Goal: Task Accomplishment & Management: Manage account settings

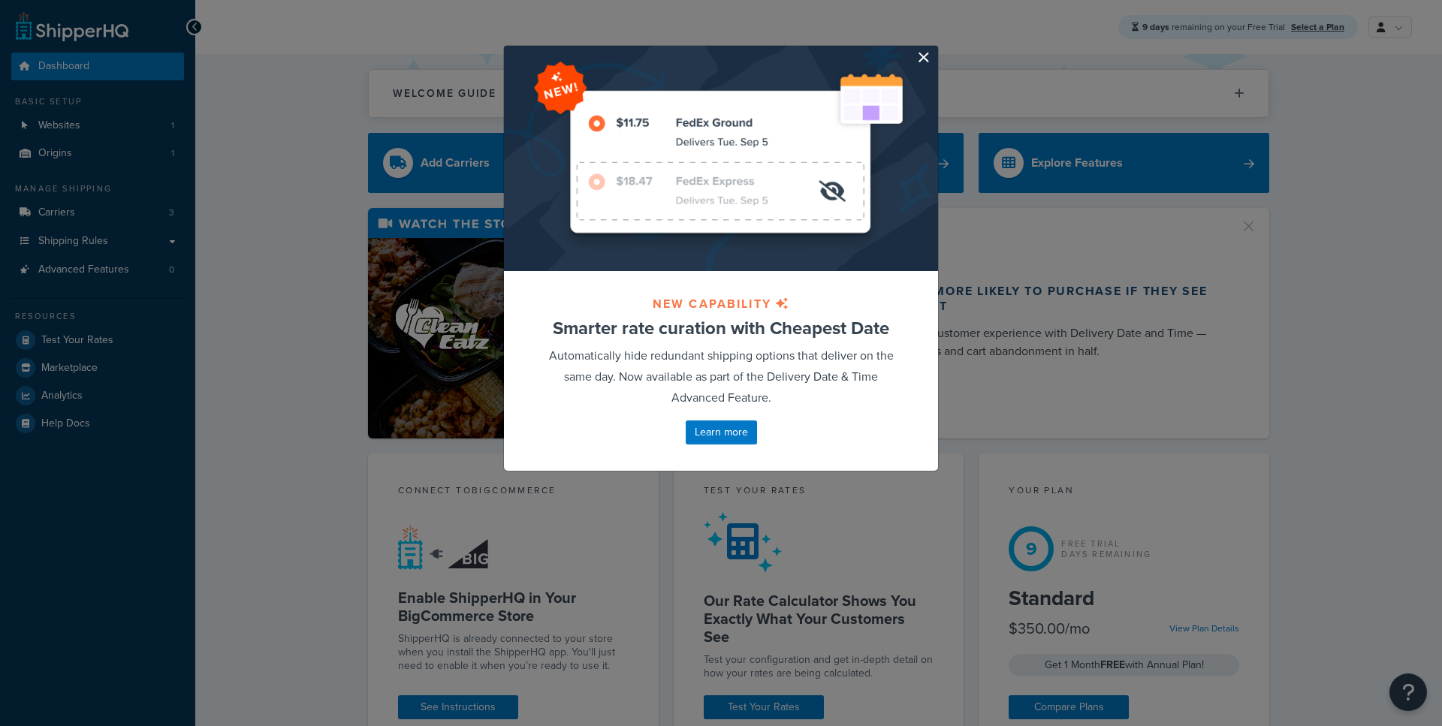
click at [934, 50] on button "button" at bounding box center [936, 48] width 4 height 4
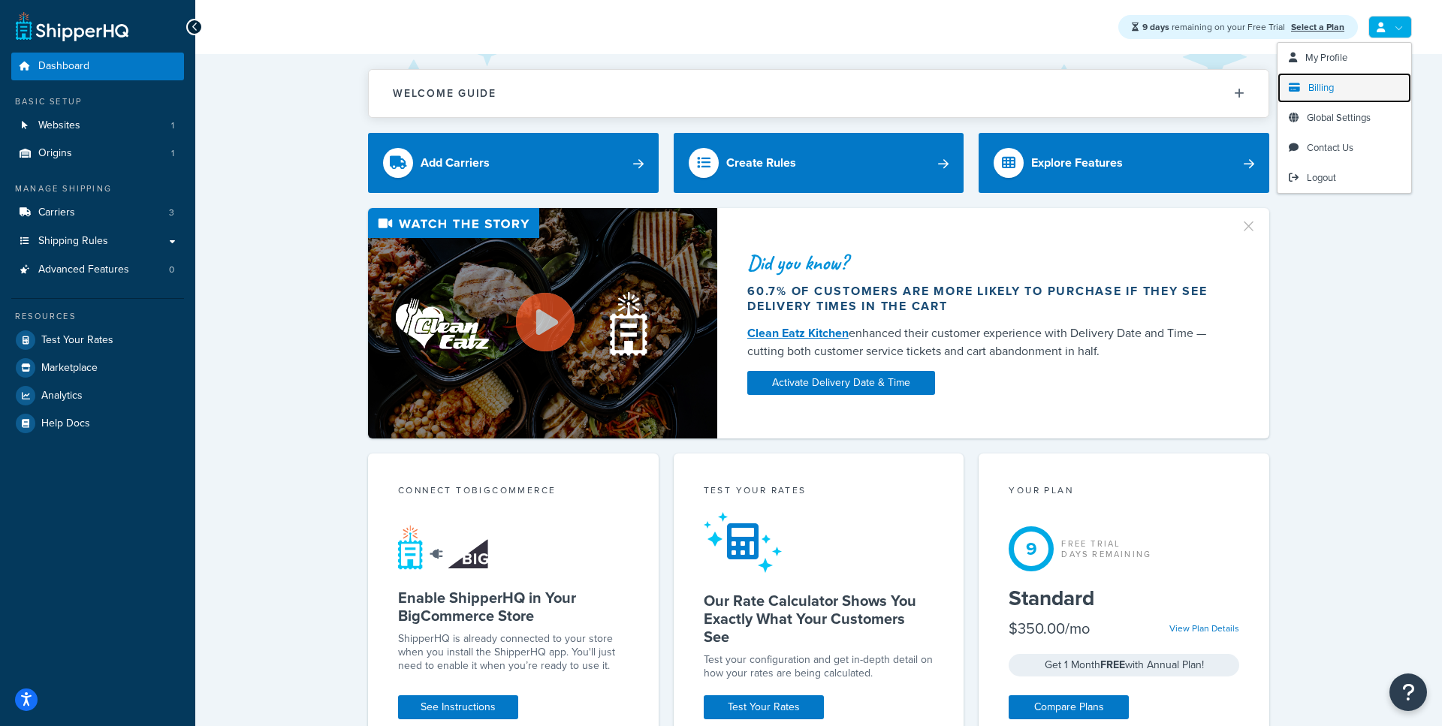
click at [1336, 90] on link "Billing" at bounding box center [1344, 88] width 134 height 30
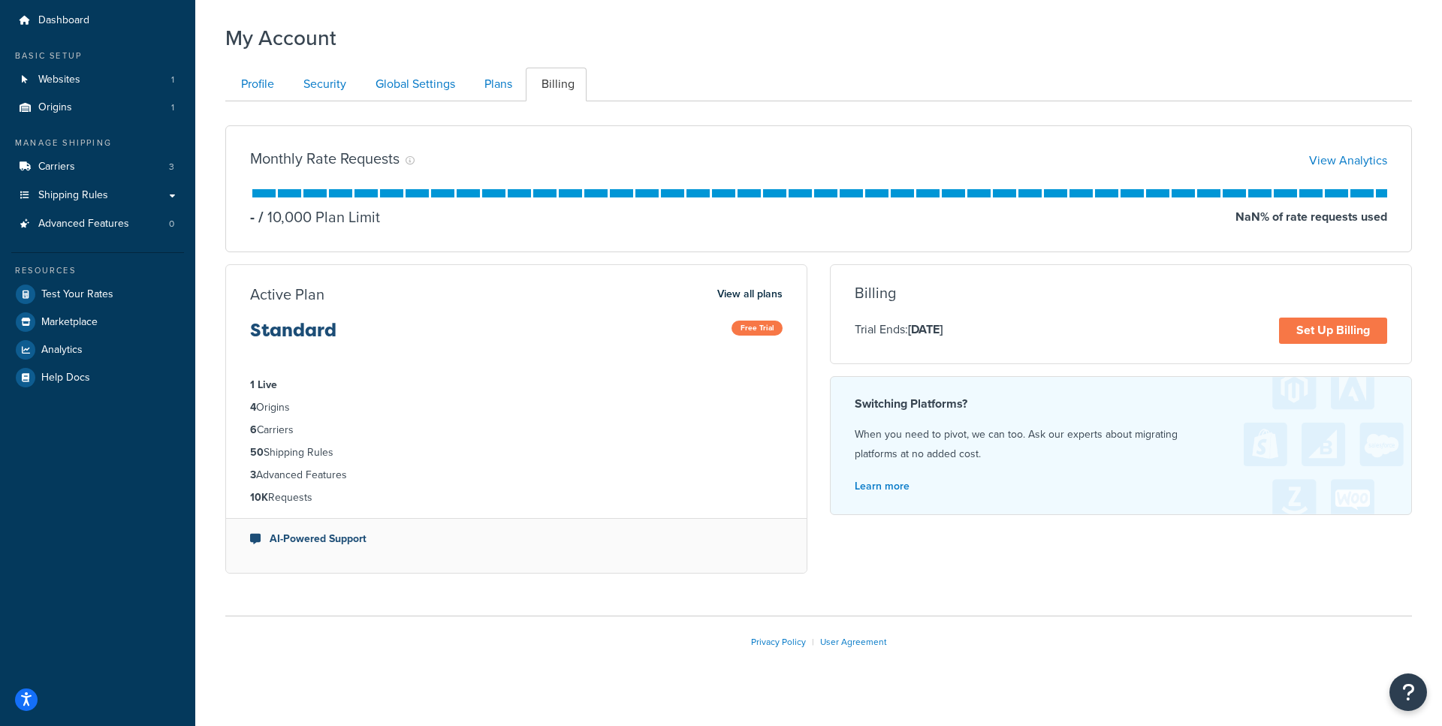
scroll to position [63, 0]
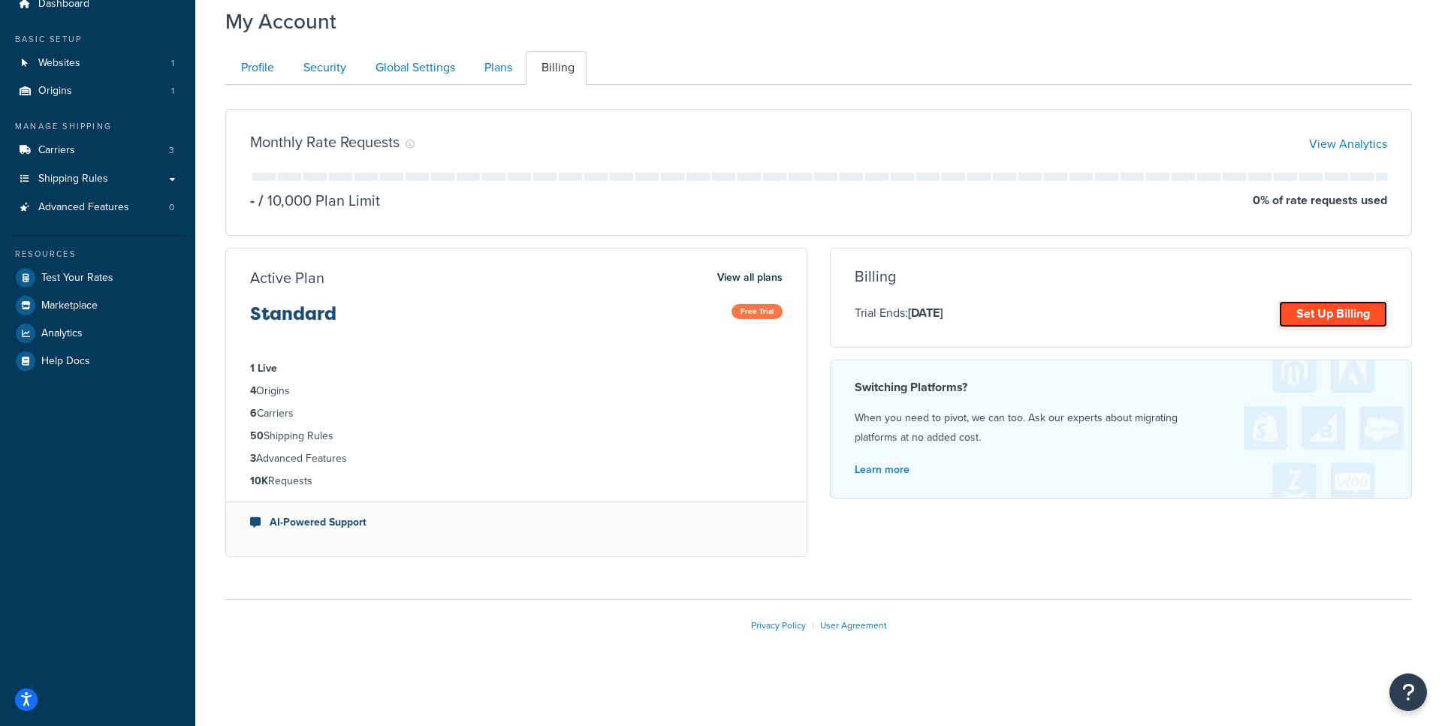
click at [1328, 309] on link "Set Up Billing" at bounding box center [1333, 314] width 108 height 26
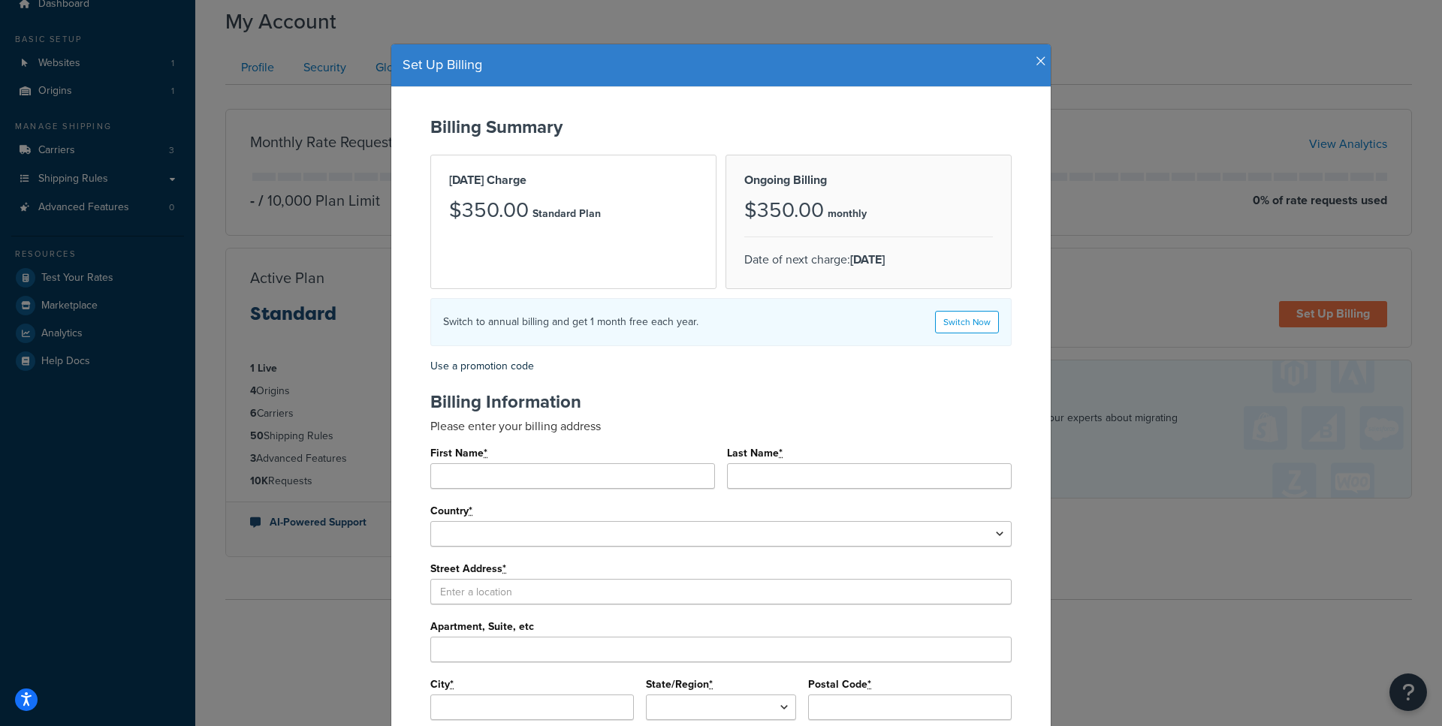
scroll to position [0, 0]
click at [1038, 60] on icon "button" at bounding box center [1041, 63] width 11 height 14
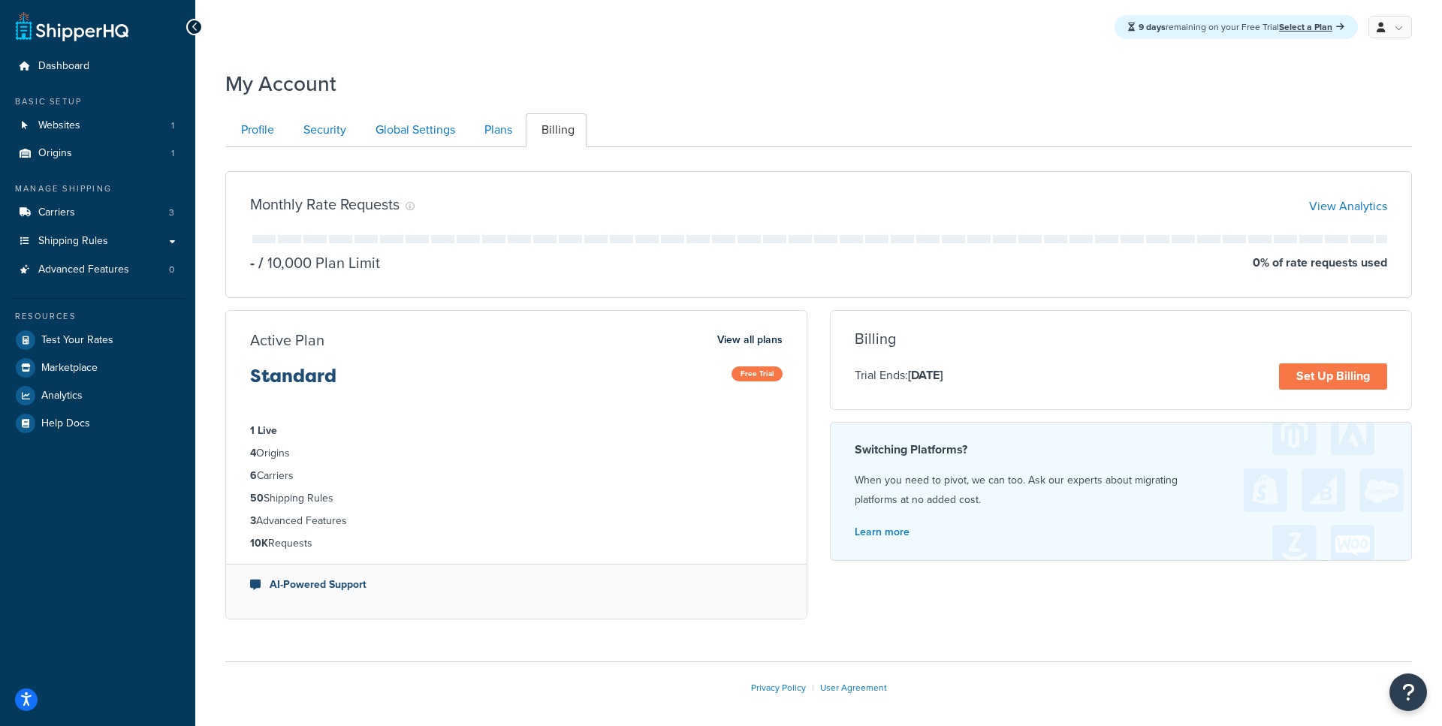
click at [1000, 119] on ul "Profile Security Global Settings Plans Billing" at bounding box center [818, 130] width 1187 height 34
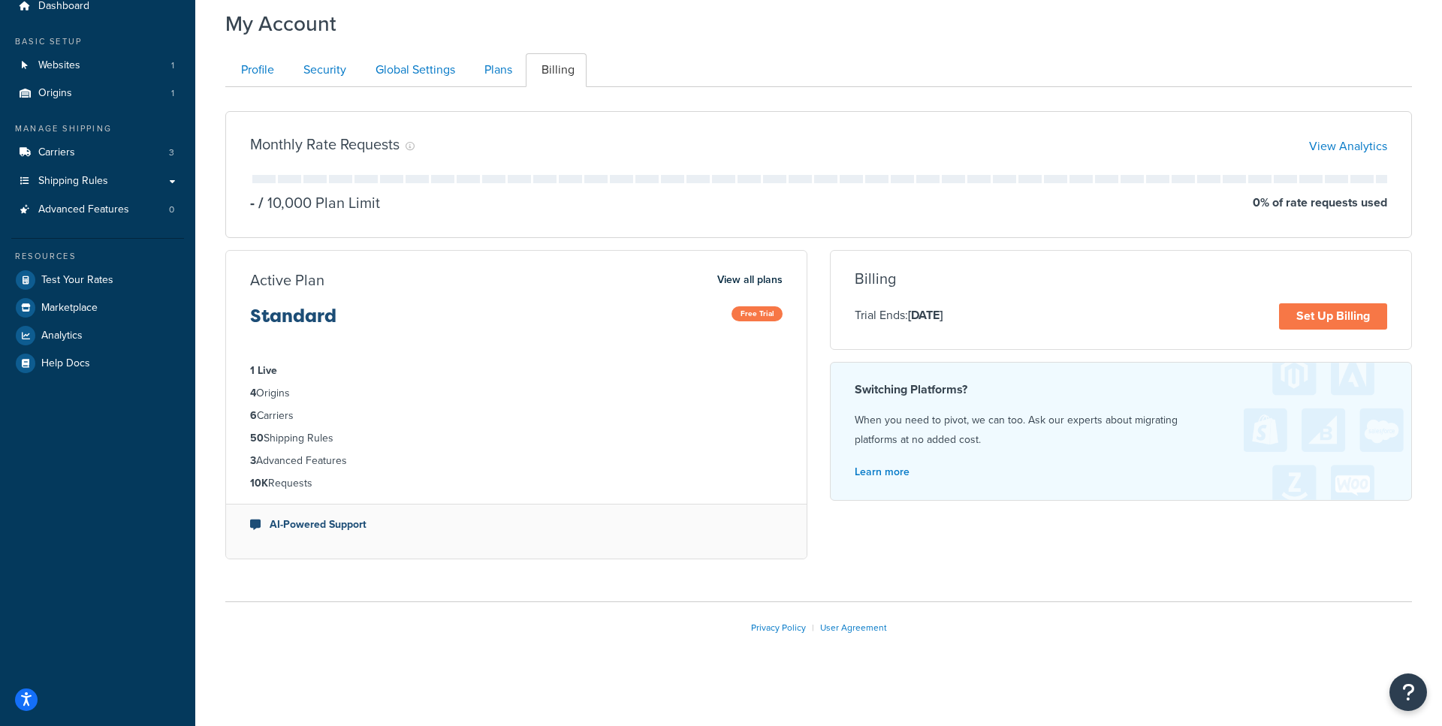
scroll to position [63, 0]
